Goal: Information Seeking & Learning: Learn about a topic

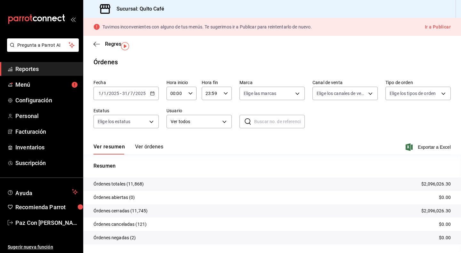
scroll to position [16, 0]
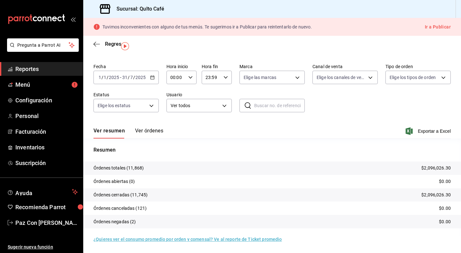
click at [99, 44] on icon "button" at bounding box center [96, 44] width 6 height 6
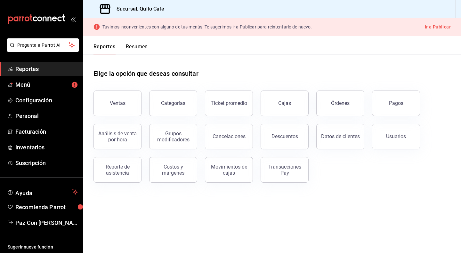
click at [158, 111] on button "Categorías" at bounding box center [173, 104] width 48 height 26
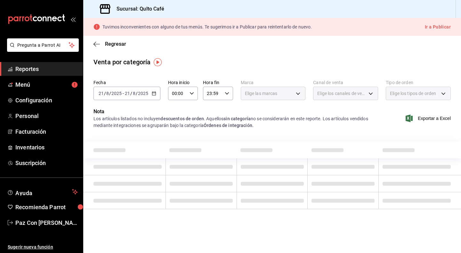
click at [150, 94] on div "[DATE] [DATE] - [DATE] [DATE]" at bounding box center [126, 93] width 67 height 13
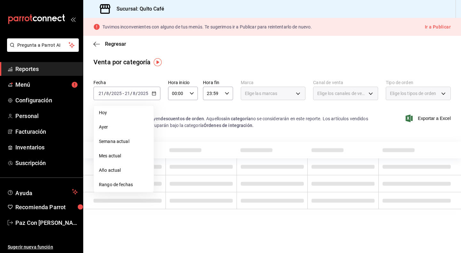
click at [133, 157] on span "Mes actual" at bounding box center [124, 156] width 50 height 7
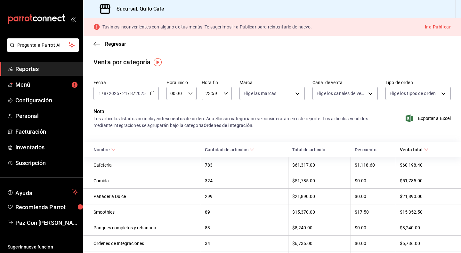
click at [151, 91] on icon "button" at bounding box center [152, 93] width 4 height 4
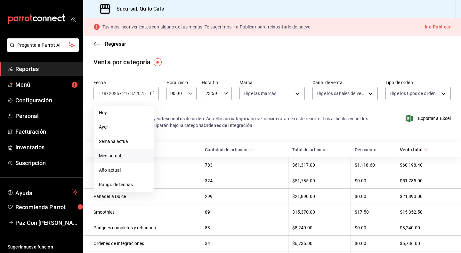
click at [131, 188] on li "Rango de fechas" at bounding box center [124, 185] width 60 height 14
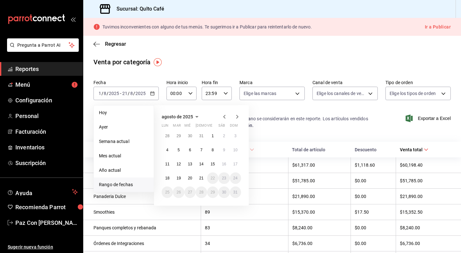
click at [223, 117] on icon "button" at bounding box center [224, 117] width 8 height 8
click at [223, 117] on icon "button" at bounding box center [224, 117] width 2 height 4
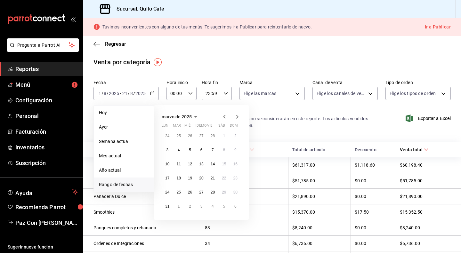
click at [223, 117] on icon "button" at bounding box center [224, 117] width 2 height 4
click at [194, 139] on button "1" at bounding box center [189, 136] width 11 height 12
click at [236, 118] on icon "button" at bounding box center [237, 117] width 8 height 8
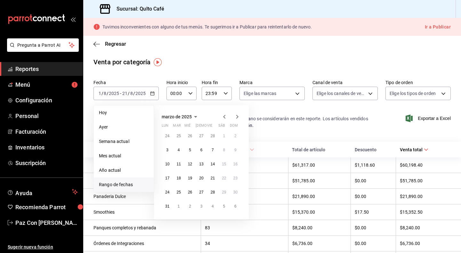
click at [236, 118] on icon "button" at bounding box center [237, 117] width 8 height 8
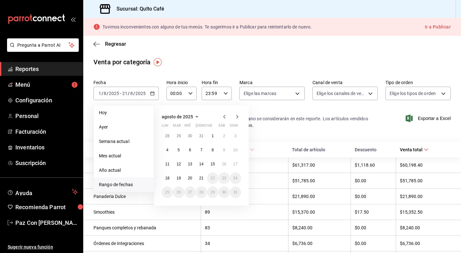
click at [225, 119] on icon "button" at bounding box center [224, 117] width 8 height 8
click at [201, 192] on abbr "31" at bounding box center [201, 192] width 4 height 4
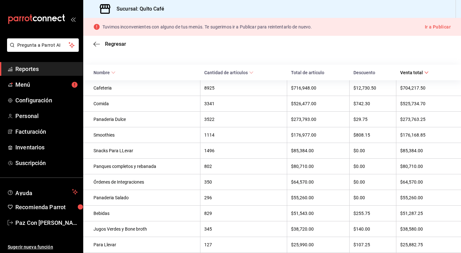
scroll to position [76, 0]
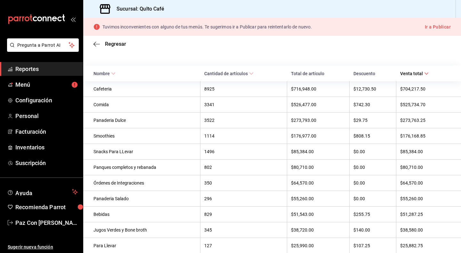
click at [103, 108] on th "Comida" at bounding box center [141, 105] width 117 height 16
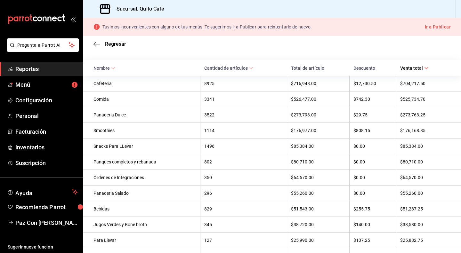
scroll to position [84, 0]
